Goal: Task Accomplishment & Management: Manage account settings

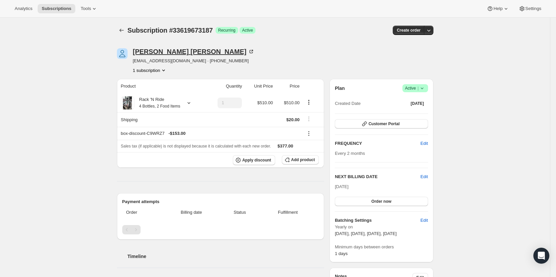
click at [143, 48] on div "Daniel Perez" at bounding box center [194, 51] width 122 height 7
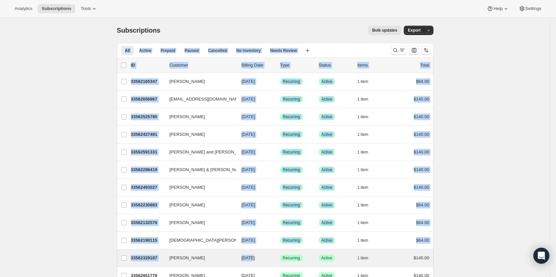
drag, startPoint x: 57, startPoint y: 56, endPoint x: 254, endPoint y: 252, distance: 278.1
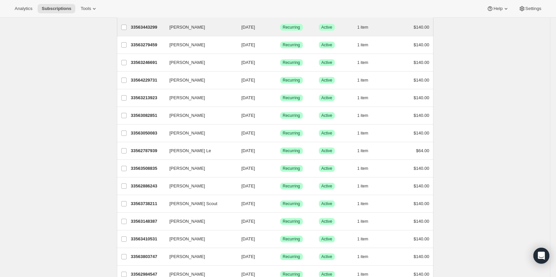
scroll to position [521, 0]
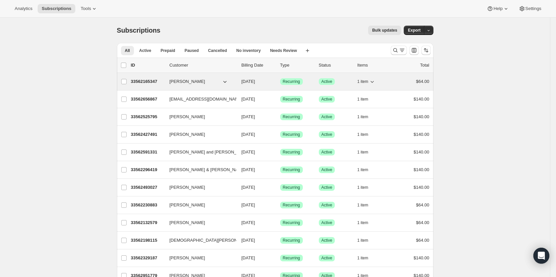
click at [155, 82] on p "33562165347" at bounding box center [147, 81] width 33 height 7
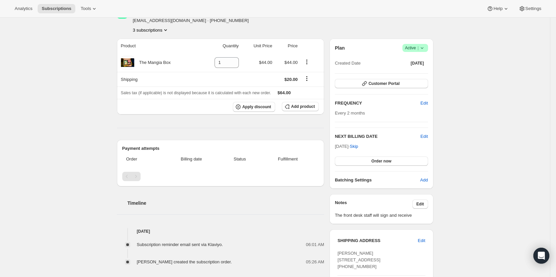
scroll to position [133, 0]
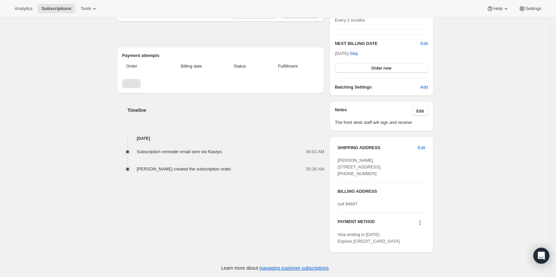
click at [189, 149] on span "Subscription reminder email sent via Klaviyo." at bounding box center [180, 151] width 86 height 5
click at [190, 149] on span "Subscription reminder email sent via Klaviyo." at bounding box center [180, 151] width 86 height 5
click at [256, 152] on div "06:01 AM" at bounding box center [275, 152] width 97 height 7
drag, startPoint x: 163, startPoint y: 152, endPoint x: 232, endPoint y: 156, distance: 69.0
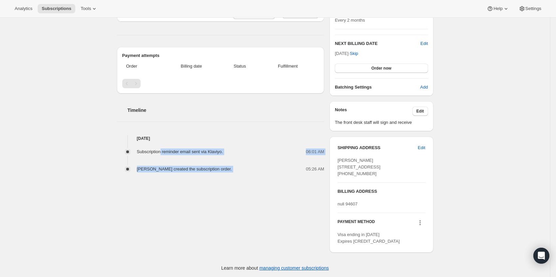
click at [232, 156] on div "Subscription reminder email sent via Klaviyo. 06:01 AM [PERSON_NAME] created th…" at bounding box center [220, 157] width 207 height 31
click at [264, 153] on div "06:01 AM" at bounding box center [275, 152] width 97 height 7
click at [262, 151] on div "06:01 AM" at bounding box center [275, 152] width 97 height 7
click at [224, 150] on div "Subscription reminder email sent via Klaviyo." at bounding box center [182, 152] width 90 height 7
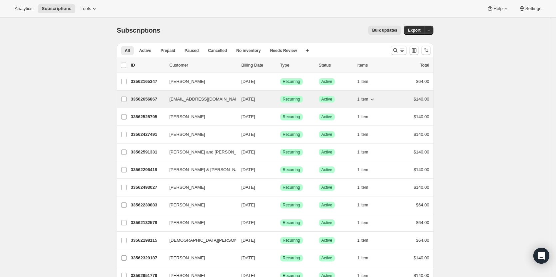
click at [148, 97] on p "33562656867" at bounding box center [147, 99] width 33 height 7
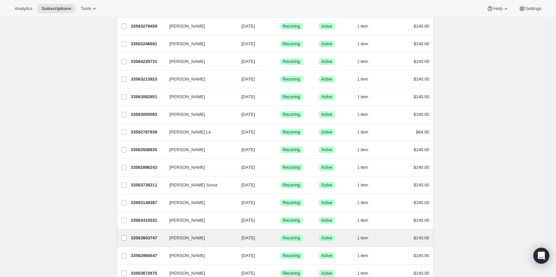
scroll to position [699, 0]
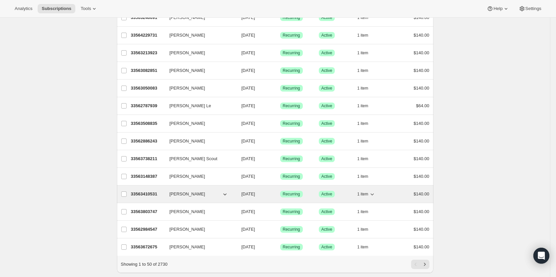
click at [146, 194] on p "33563410531" at bounding box center [147, 194] width 33 height 7
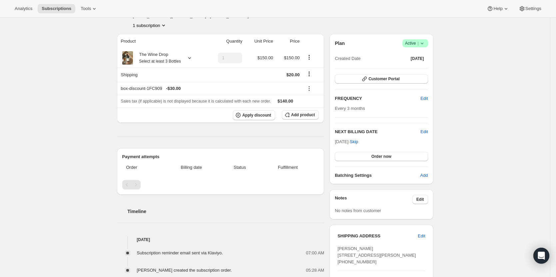
scroll to position [33, 0]
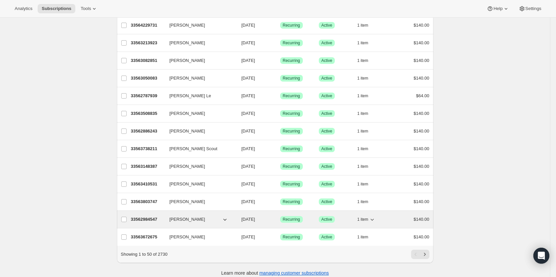
scroll to position [721, 0]
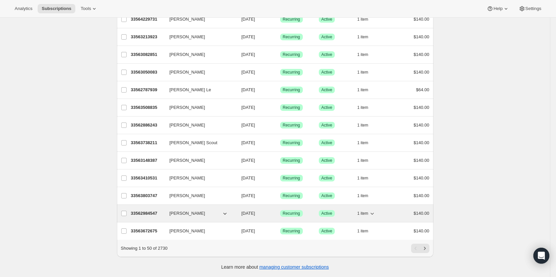
click at [156, 210] on p "33562984547" at bounding box center [147, 213] width 33 height 7
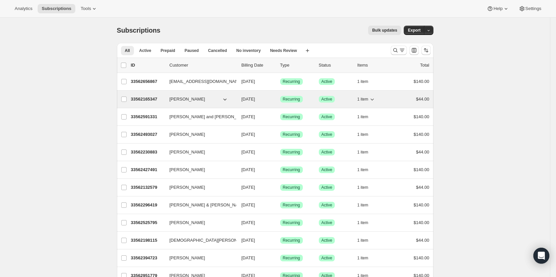
click at [197, 99] on span "[PERSON_NAME]" at bounding box center [187, 99] width 36 height 7
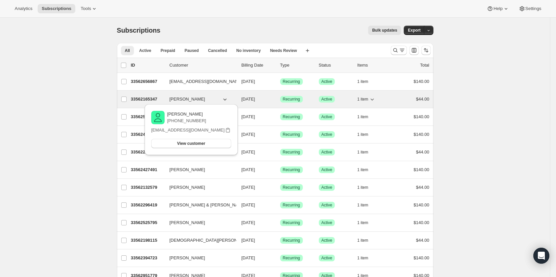
click at [149, 100] on p "33562165347" at bounding box center [147, 99] width 33 height 7
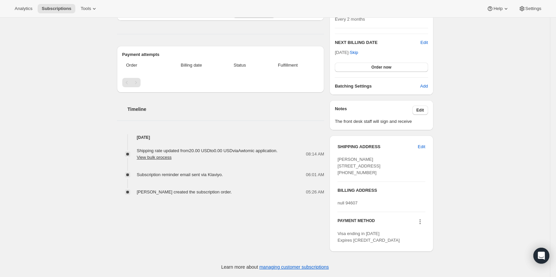
scroll to position [160, 0]
drag, startPoint x: 150, startPoint y: 153, endPoint x: 237, endPoint y: 149, distance: 87.4
click at [237, 149] on div "Shipping rate updated from 20.00 USD to 0.00 USD via Awtomic application . View…" at bounding box center [220, 168] width 207 height 55
click at [236, 171] on div "06:01 AM" at bounding box center [275, 174] width 97 height 7
click at [187, 172] on span "Subscription reminder email sent via Klaviyo." at bounding box center [180, 174] width 86 height 5
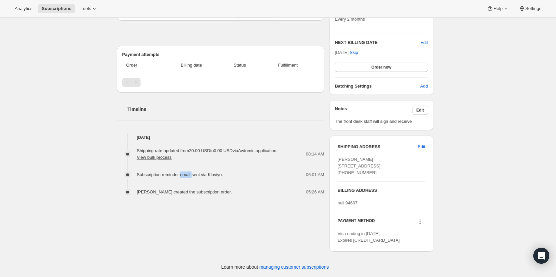
click at [187, 172] on span "Subscription reminder email sent via Klaviyo." at bounding box center [180, 174] width 86 height 5
click at [230, 148] on span "Shipping rate updated from 20.00 USD to 0.00 USD via Awtomic application . View…" at bounding box center [207, 154] width 141 height 12
click at [231, 148] on span "Shipping rate updated from 20.00 USD to 0.00 USD via Awtomic application . View…" at bounding box center [207, 154] width 141 height 12
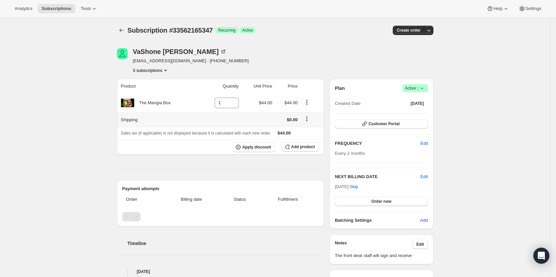
scroll to position [133, 0]
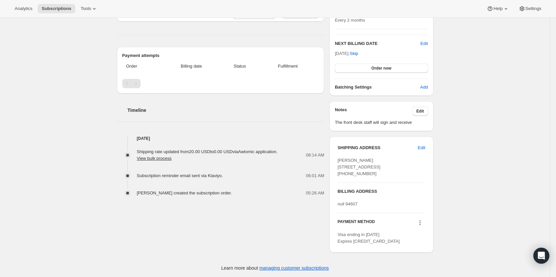
drag, startPoint x: 269, startPoint y: 166, endPoint x: 263, endPoint y: 169, distance: 6.9
click at [269, 168] on div "Shipping rate updated from 20.00 USD to 0.00 USD via Awtomic application . View…" at bounding box center [220, 169] width 207 height 55
click at [197, 173] on span "Subscription reminder email sent via Klaviyo." at bounding box center [180, 175] width 86 height 5
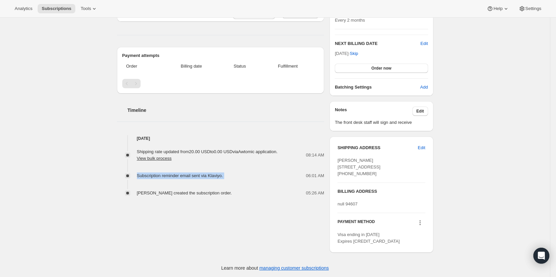
click at [179, 177] on span "Subscription reminder email sent via Klaviyo." at bounding box center [180, 175] width 86 height 5
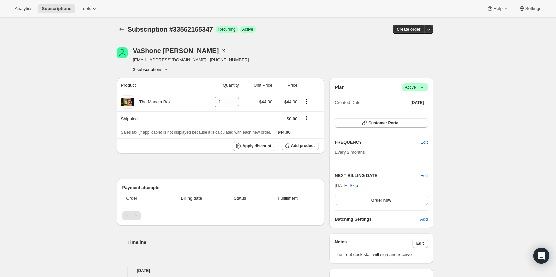
scroll to position [0, 0]
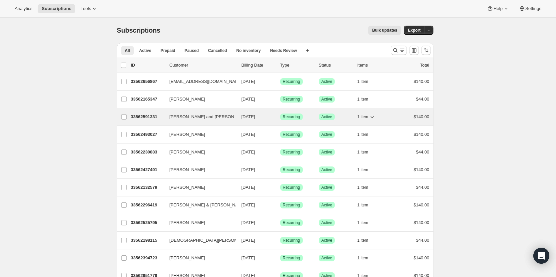
click at [139, 118] on p "33562591331" at bounding box center [147, 117] width 33 height 7
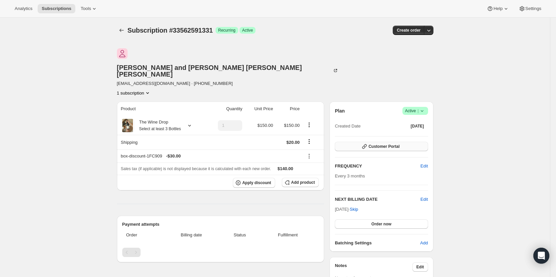
click at [397, 142] on button "Customer Portal" at bounding box center [381, 146] width 93 height 9
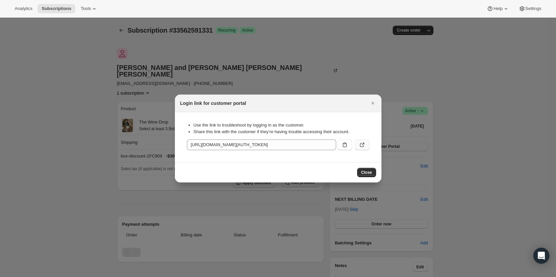
click at [359, 141] on button ":roi:" at bounding box center [362, 145] width 15 height 11
click at [371, 103] on icon "Close" at bounding box center [372, 103] width 7 height 7
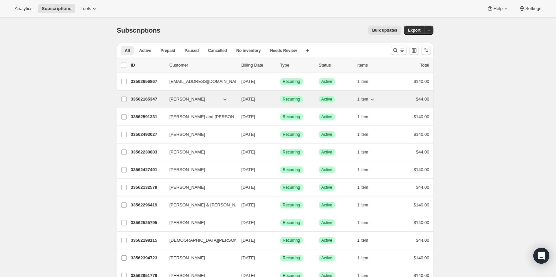
click at [147, 99] on p "33562165347" at bounding box center [147, 99] width 33 height 7
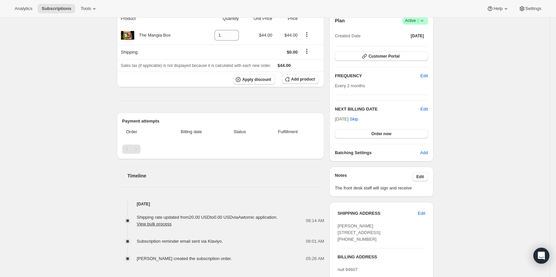
scroll to position [160, 0]
